Goal: Find specific page/section: Find specific page/section

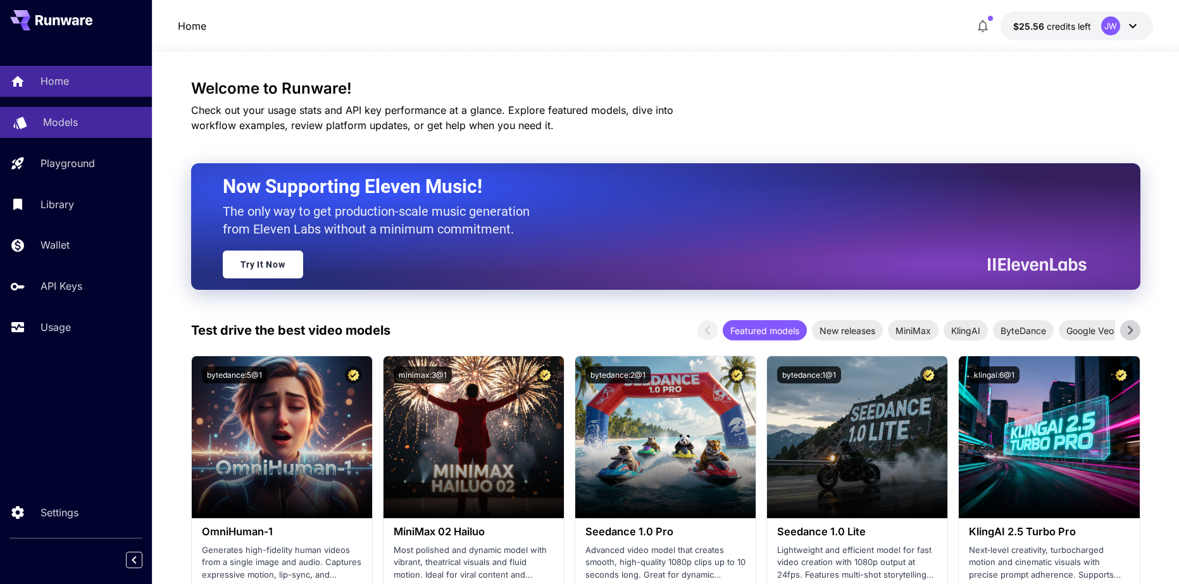
click at [81, 118] on div "Models" at bounding box center [92, 121] width 99 height 15
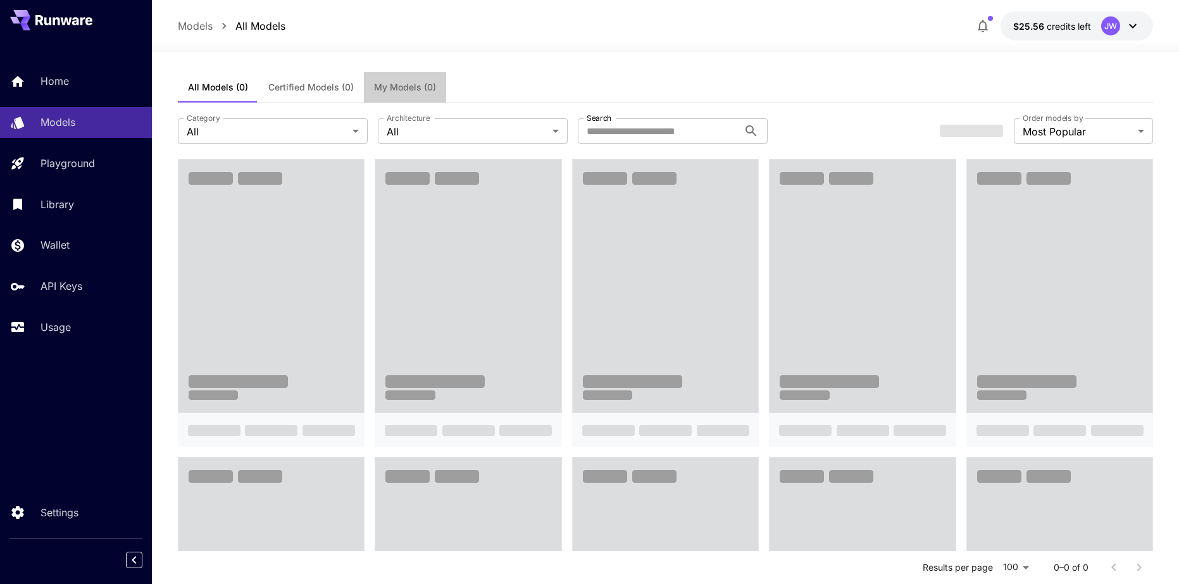
click at [411, 96] on button "My Models (0)" at bounding box center [405, 87] width 82 height 30
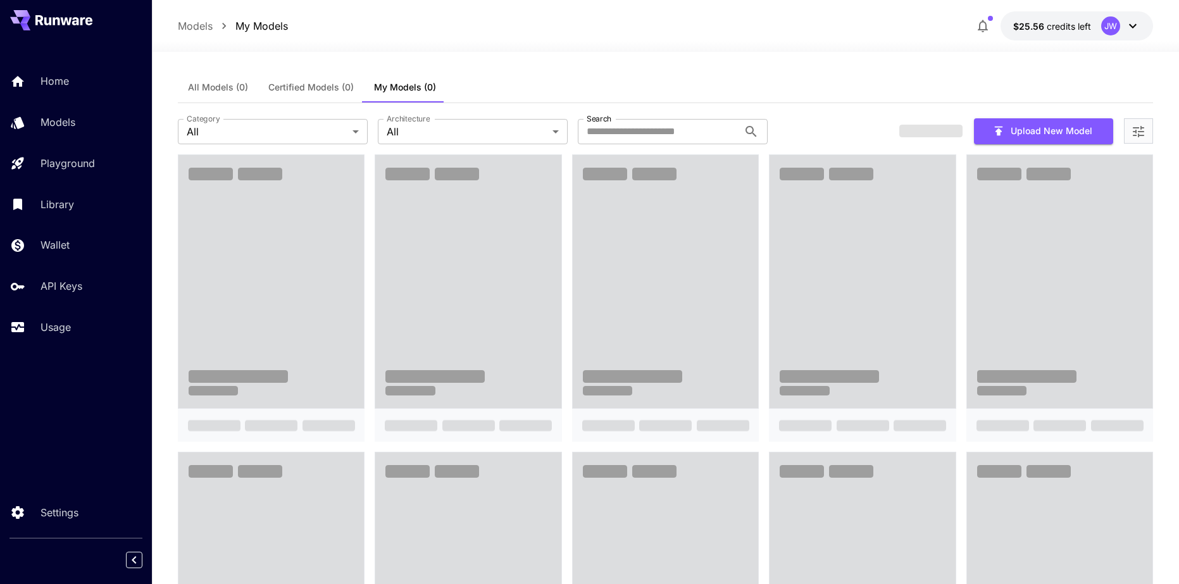
click at [242, 90] on span "All Models (0)" at bounding box center [218, 87] width 60 height 11
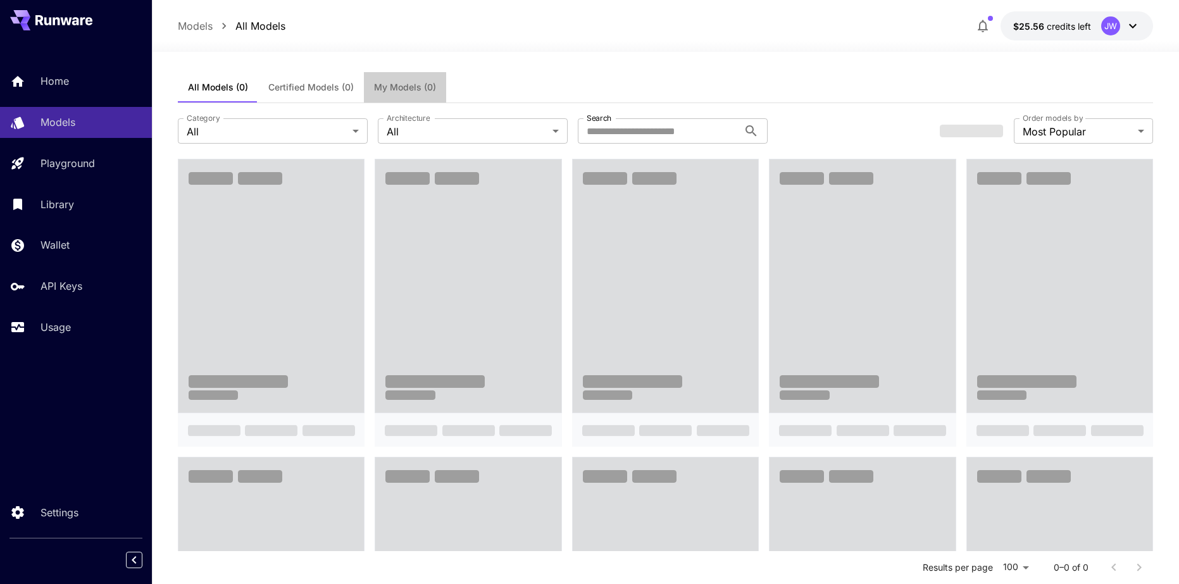
click at [392, 89] on span "My Models (0)" at bounding box center [405, 87] width 62 height 11
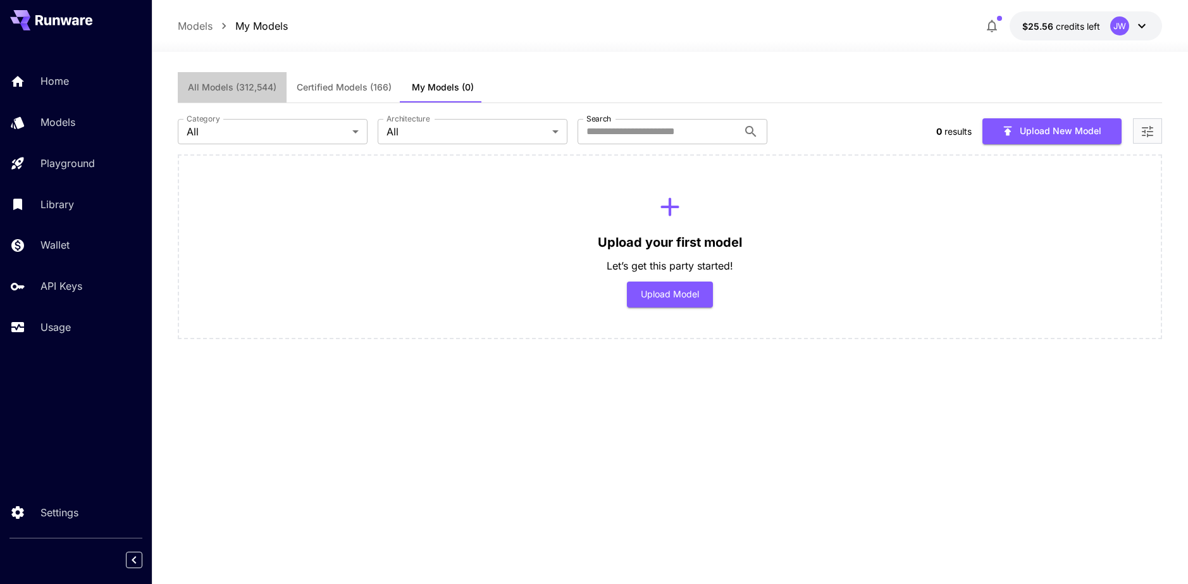
click at [233, 94] on button "All Models (312,544)" at bounding box center [232, 87] width 109 height 30
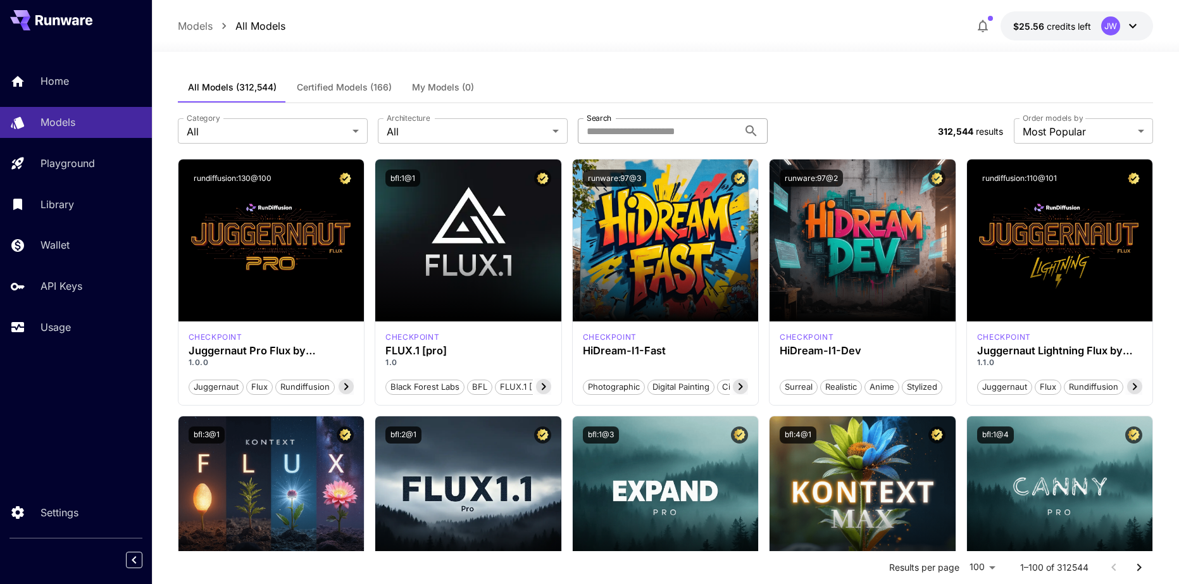
click at [631, 125] on input "Search" at bounding box center [658, 130] width 161 height 25
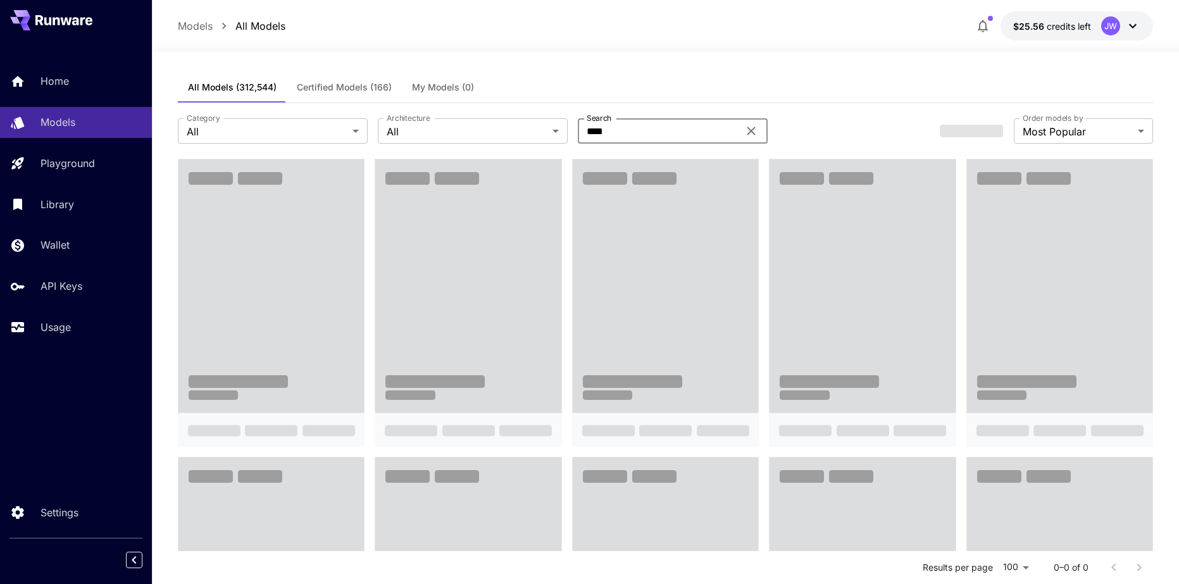
type input "****"
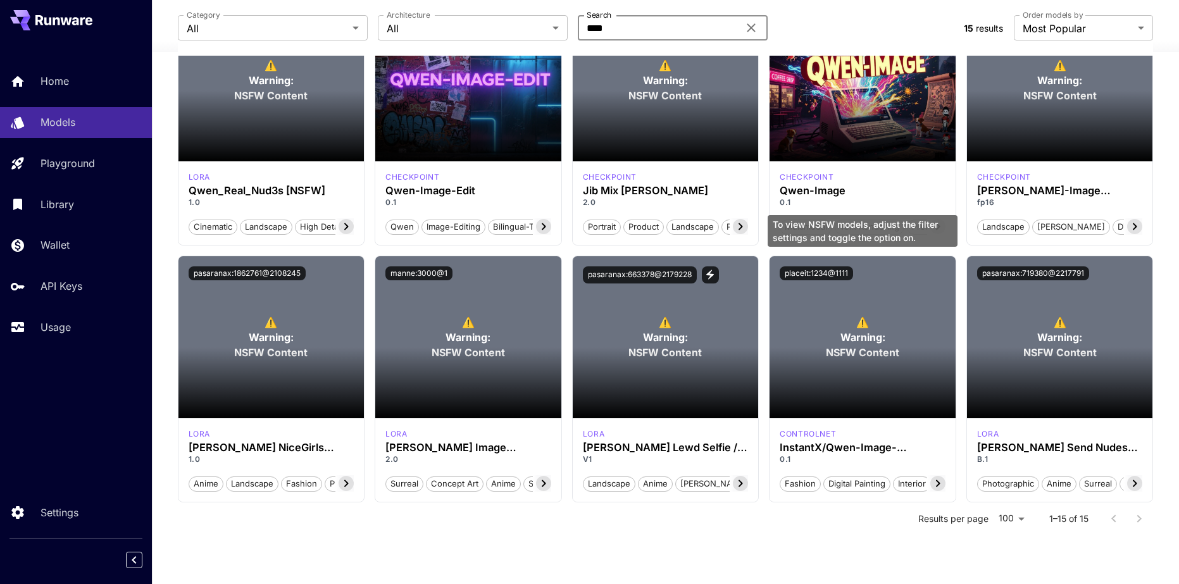
scroll to position [423, 0]
